Goal: Task Accomplishment & Management: Manage account settings

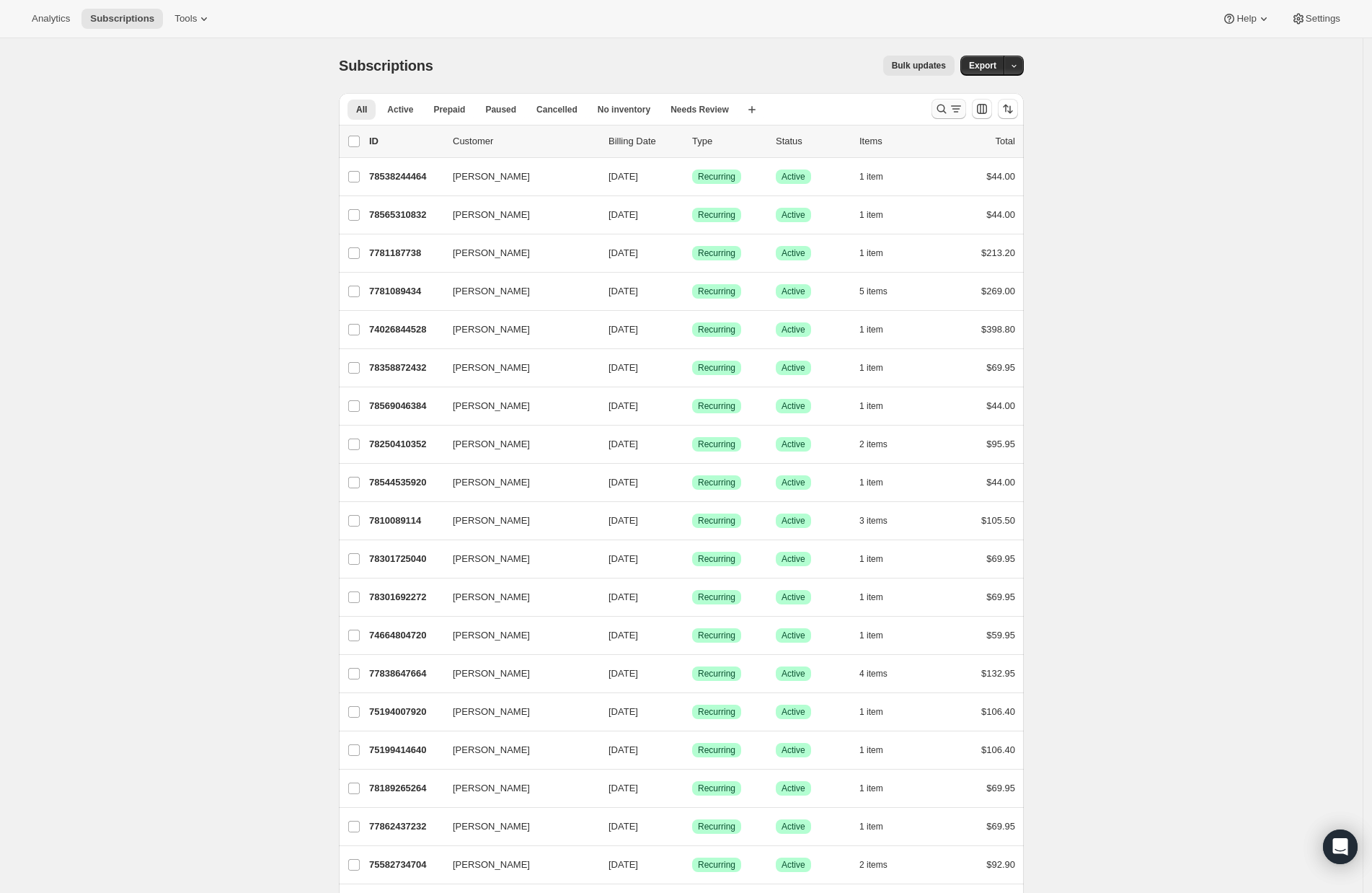
click at [941, 114] on icon "Search and filter results" at bounding box center [941, 108] width 14 height 14
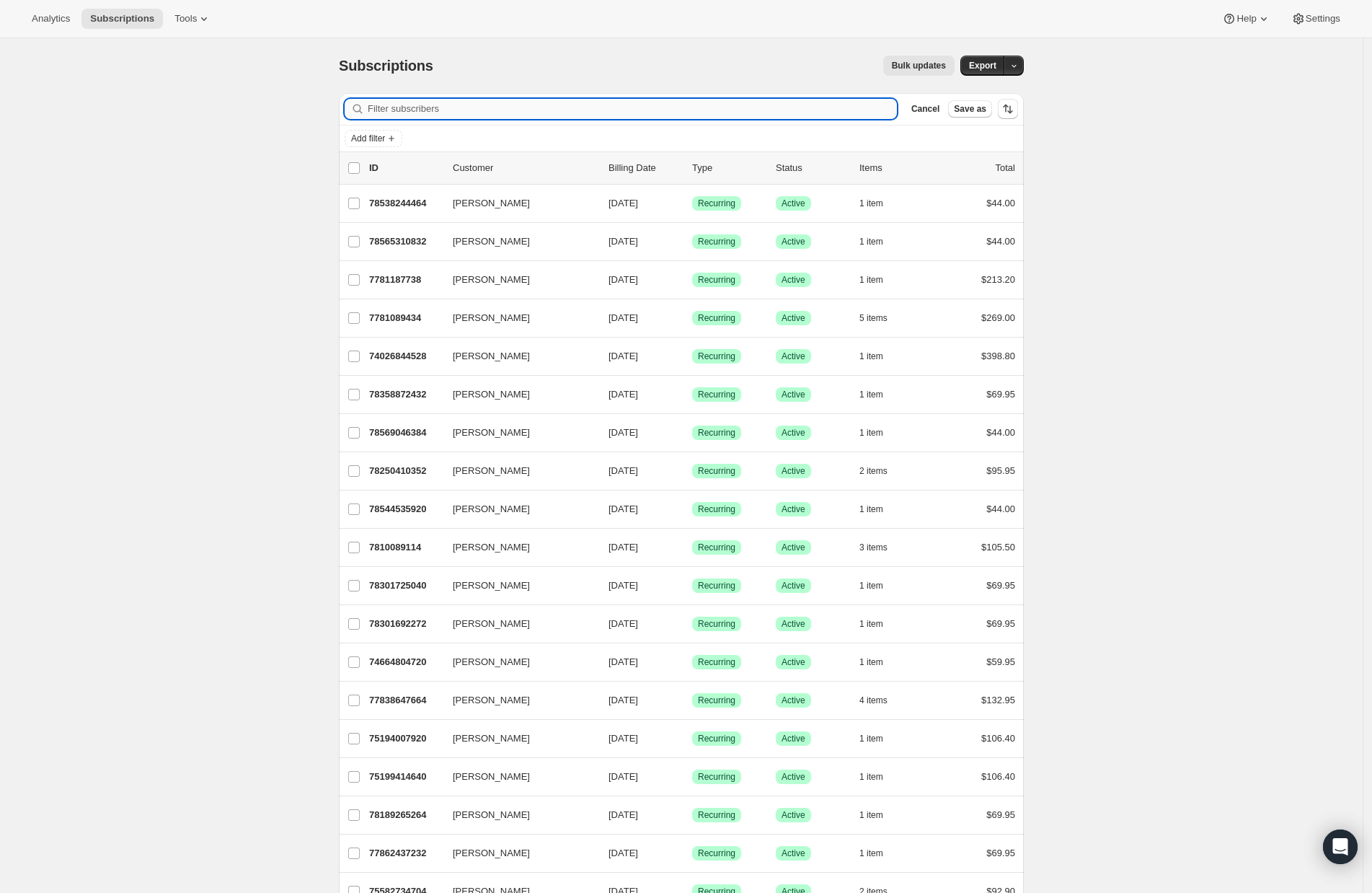
click at [496, 112] on input "Filter subscribers" at bounding box center [633, 108] width 529 height 20
paste input "Vanessa Badgley"
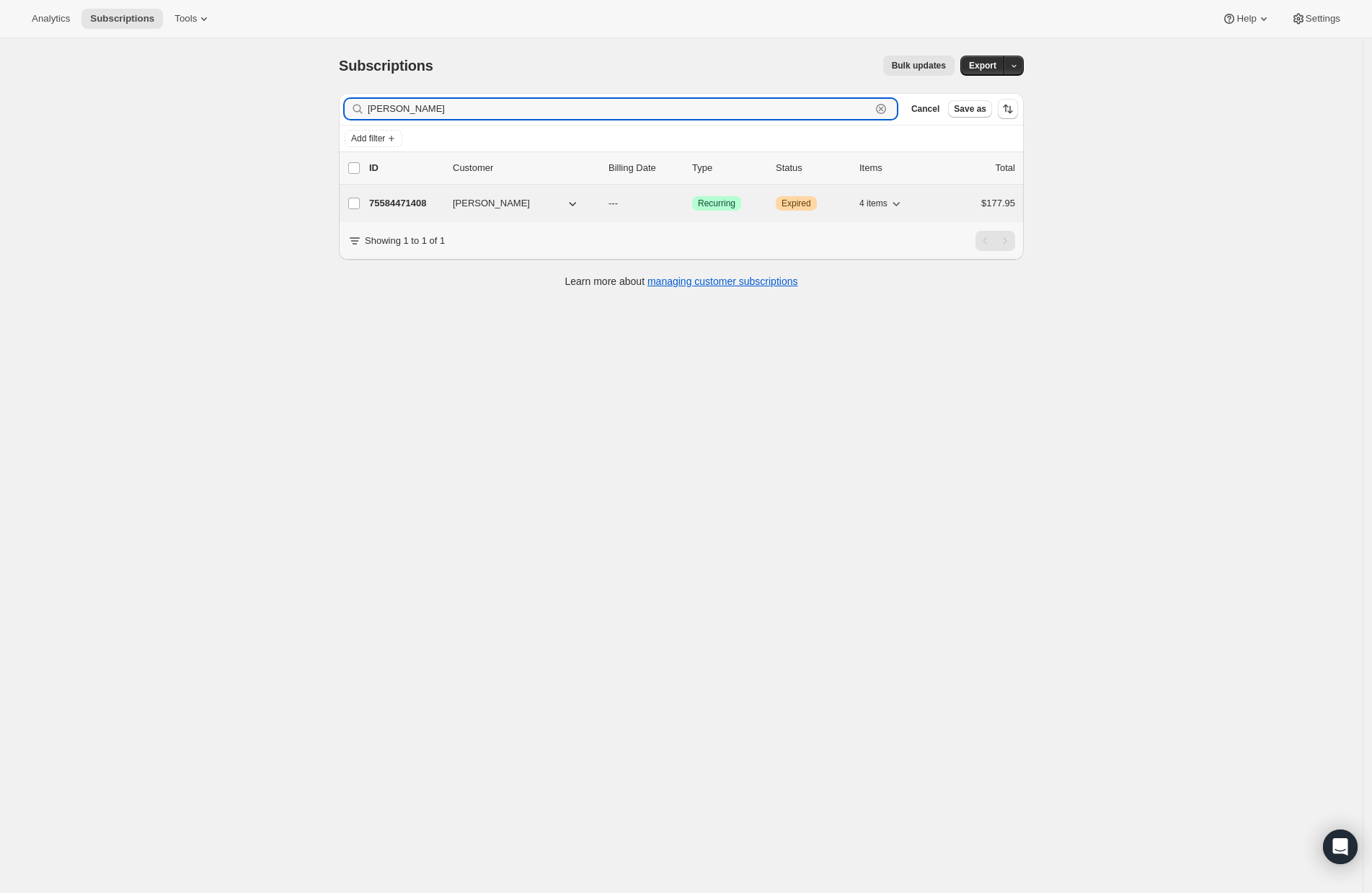
type input "Vanessa Badgley"
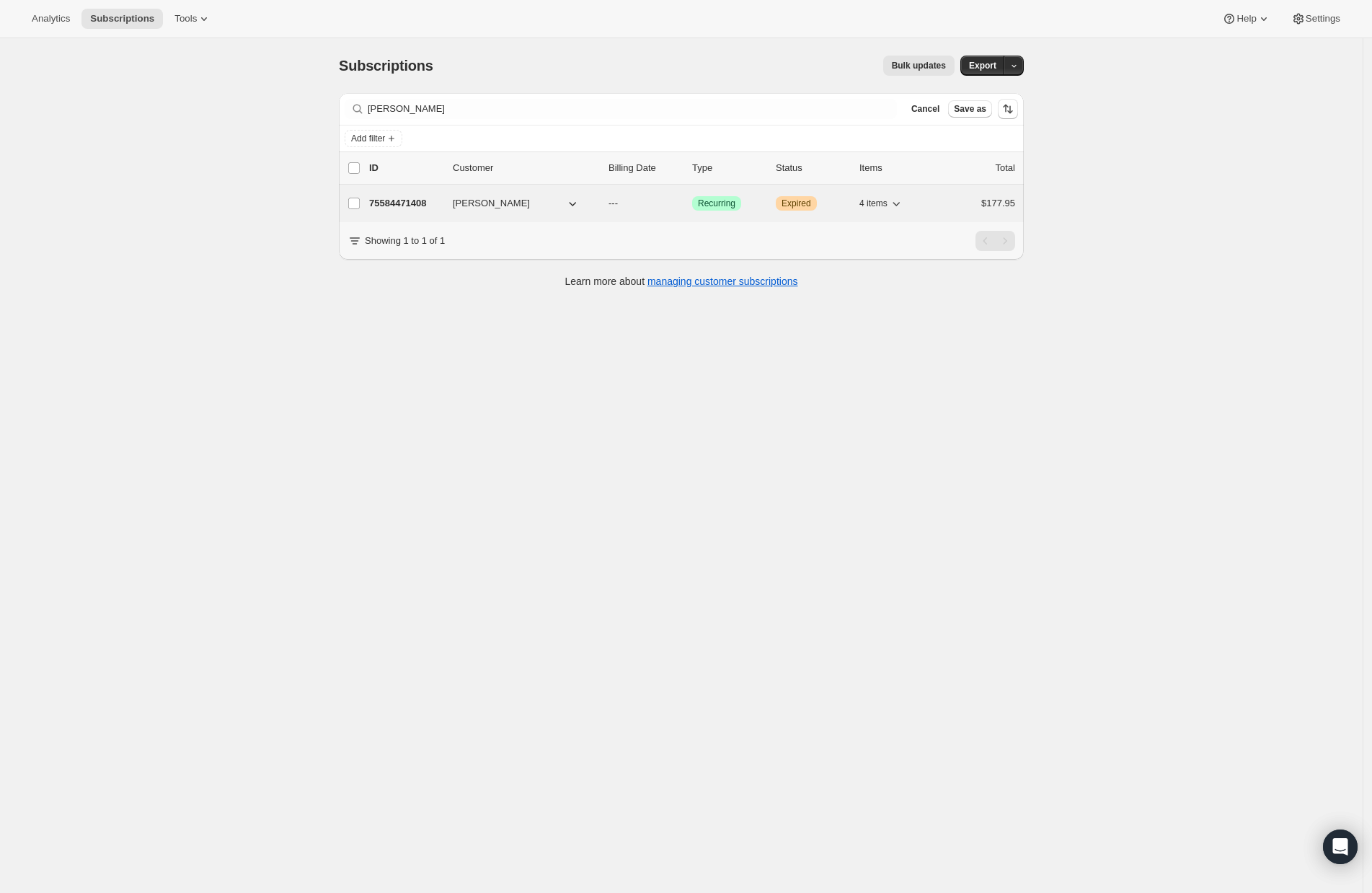
click at [473, 202] on span "Vanessa Badgley" at bounding box center [492, 203] width 77 height 14
click at [491, 201] on span "Vanessa Badgley" at bounding box center [492, 203] width 77 height 14
drag, startPoint x: 507, startPoint y: 202, endPoint x: 574, endPoint y: 247, distance: 80.7
click at [507, 202] on span "Vanessa Badgley" at bounding box center [492, 203] width 77 height 14
click at [420, 204] on p "75584471408" at bounding box center [405, 203] width 72 height 14
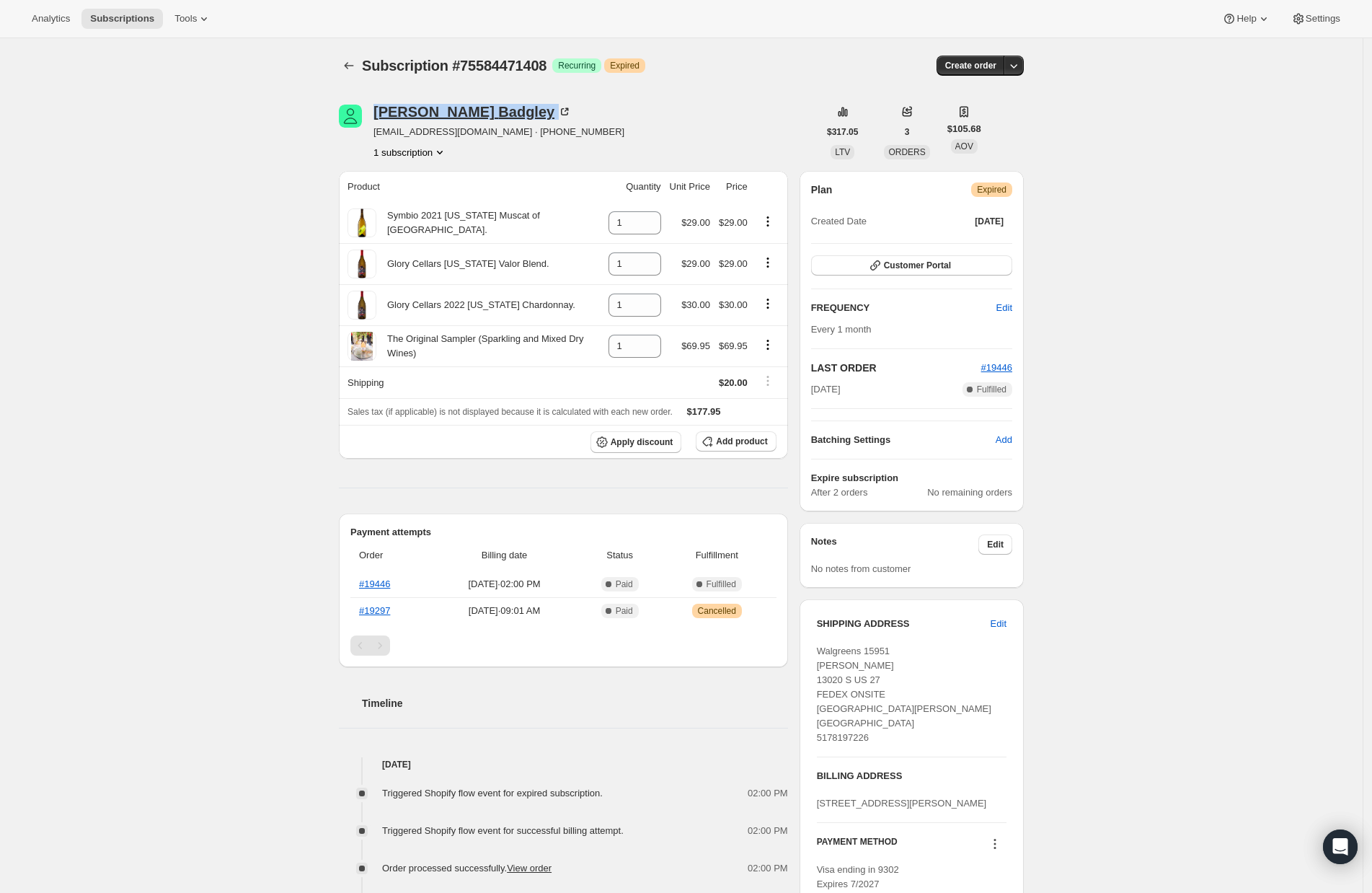
drag, startPoint x: 369, startPoint y: 108, endPoint x: 503, endPoint y: 113, distance: 134.1
click at [503, 113] on div "Vanessa Badgley badgley10@hotmail.com · +15178197226 1 subscription" at bounding box center [578, 132] width 480 height 55
copy div "Vanessa Badgley"
click at [77, 459] on div "Subscription #75584471408. This page is ready Subscription #75584471408 Success…" at bounding box center [681, 715] width 1363 height 1354
click at [151, 361] on div "Subscription #75584471408. This page is ready Subscription #75584471408 Success…" at bounding box center [681, 715] width 1363 height 1354
